Goal: Information Seeking & Learning: Learn about a topic

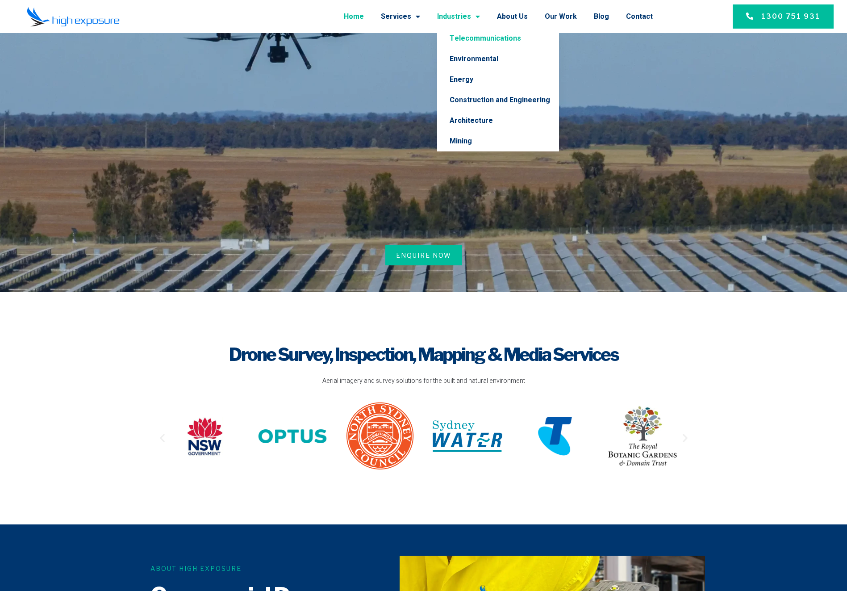
click at [462, 35] on link "Telecommunications" at bounding box center [498, 38] width 122 height 21
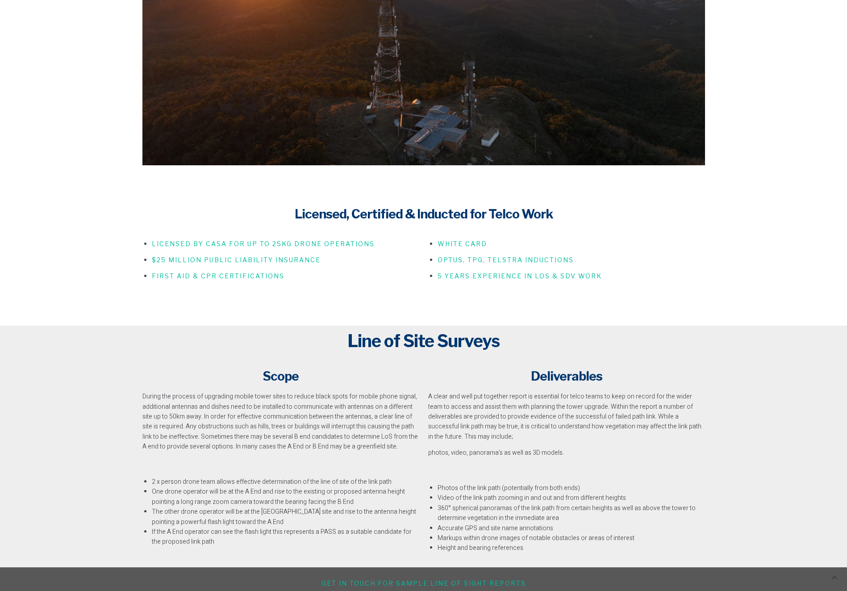
scroll to position [700, 0]
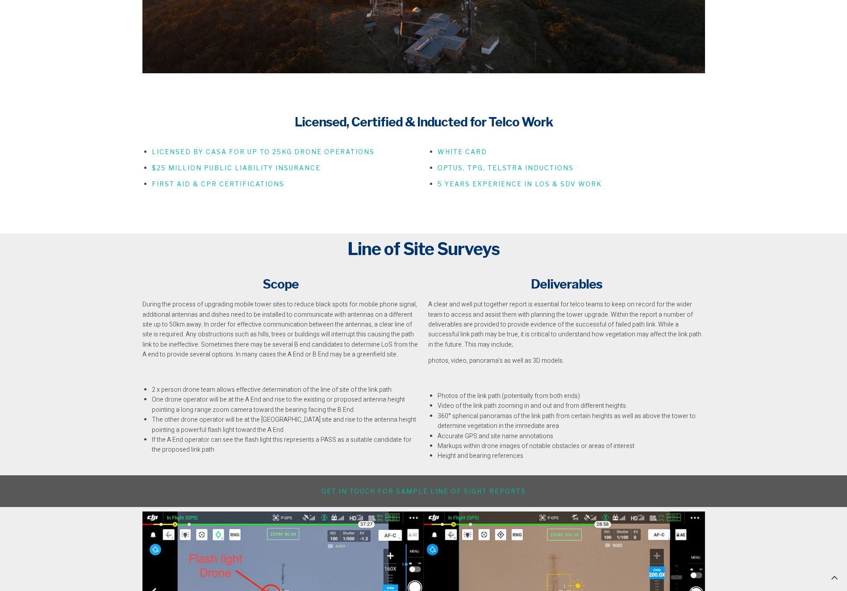
click at [124, 292] on section "Scope During the process of upgrading mobile tower sites to reduce black spots …" at bounding box center [423, 369] width 847 height 211
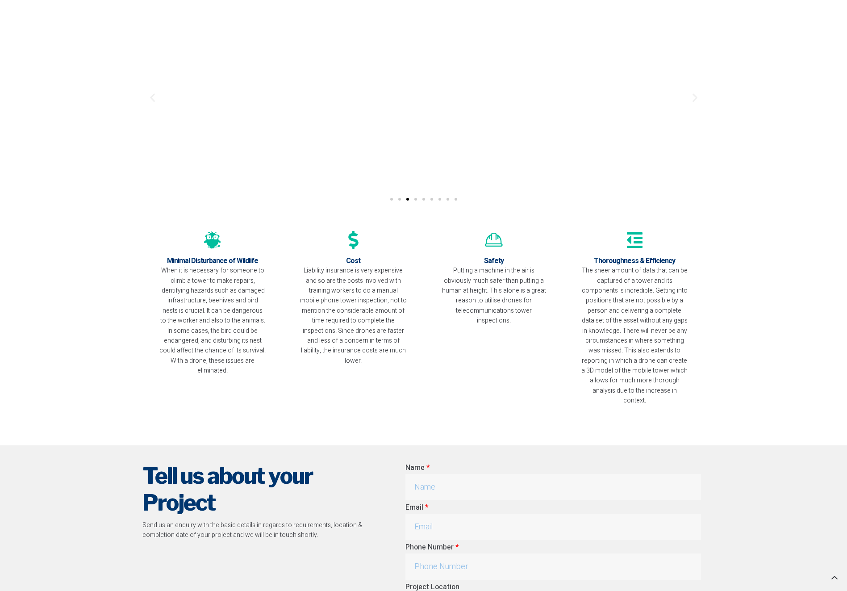
scroll to position [2976, 0]
